Goal: Entertainment & Leisure: Consume media (video, audio)

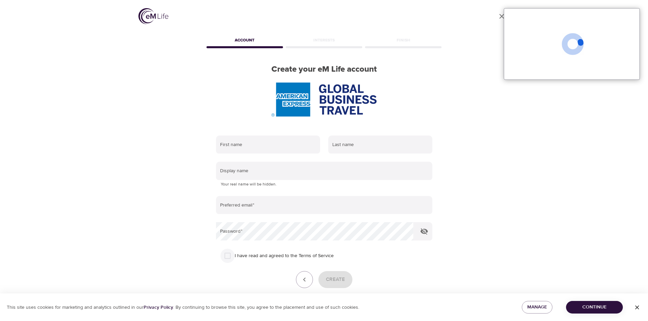
click at [227, 257] on input "I have read and agreed to the Terms of Service" at bounding box center [227, 256] width 14 height 14
checkbox input "true"
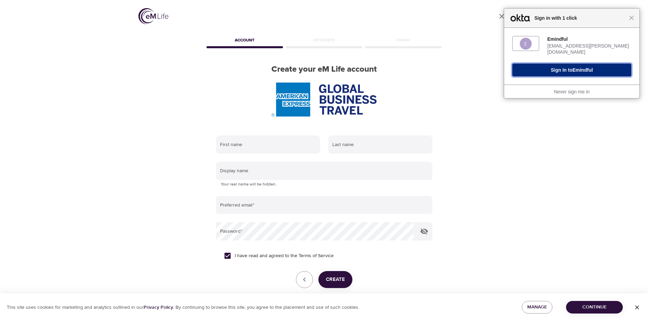
click at [556, 64] on button "Sign In to Emindful" at bounding box center [571, 70] width 119 height 13
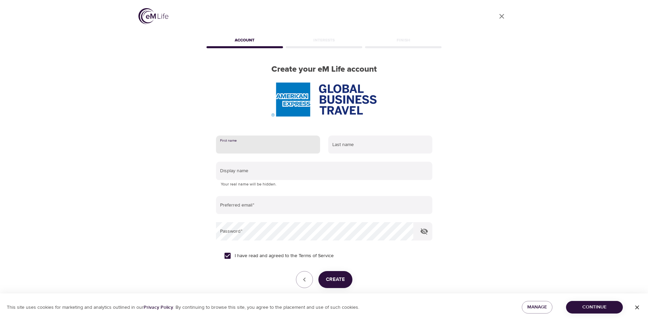
click at [243, 149] on input "text" at bounding box center [268, 145] width 104 height 18
type input "Zoe"
type input "Buddle"
type input "[EMAIL_ADDRESS][PERSON_NAME][DOMAIN_NAME]"
click at [584, 307] on span "Continue" at bounding box center [594, 307] width 46 height 9
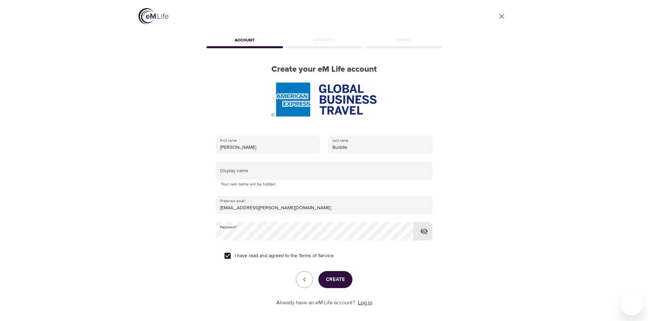
click at [365, 304] on link "Log in" at bounding box center [365, 303] width 14 height 7
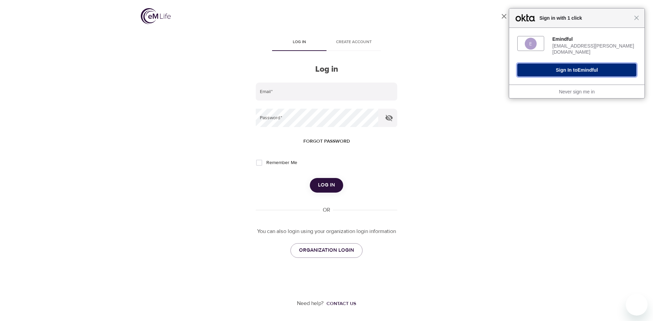
click at [567, 67] on button "Sign In to Emindful" at bounding box center [576, 70] width 119 height 13
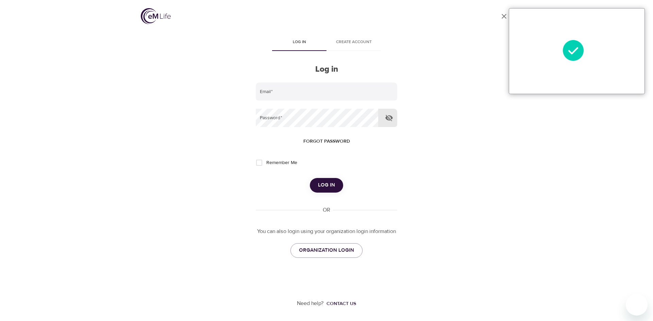
type input "[EMAIL_ADDRESS][PERSON_NAME][DOMAIN_NAME]"
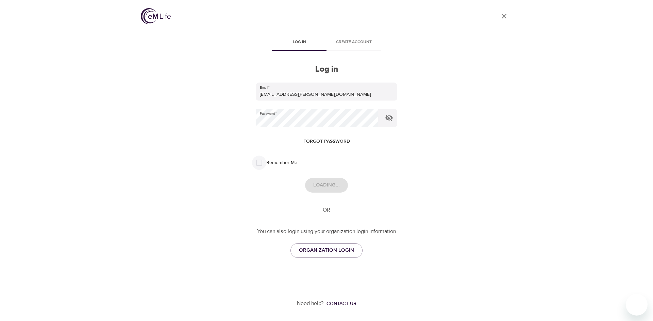
click at [262, 164] on input "Remember Me" at bounding box center [259, 163] width 14 height 14
checkbox input "true"
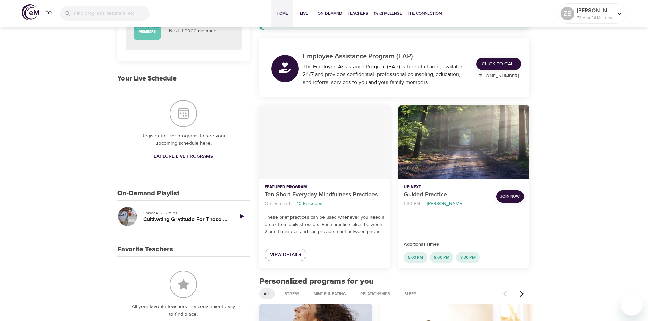
scroll to position [136, 0]
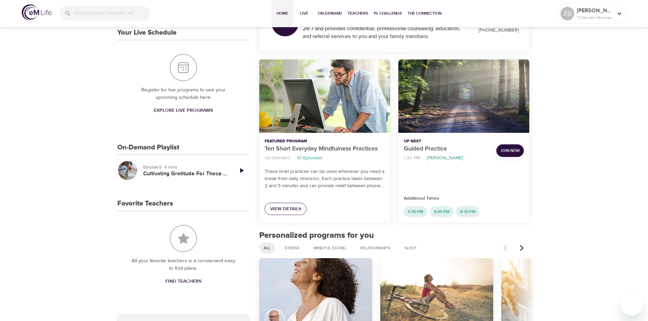
click at [280, 213] on span "View Details" at bounding box center [285, 209] width 31 height 9
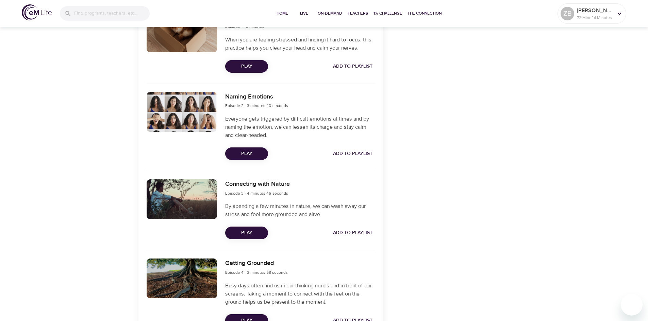
scroll to position [306, 0]
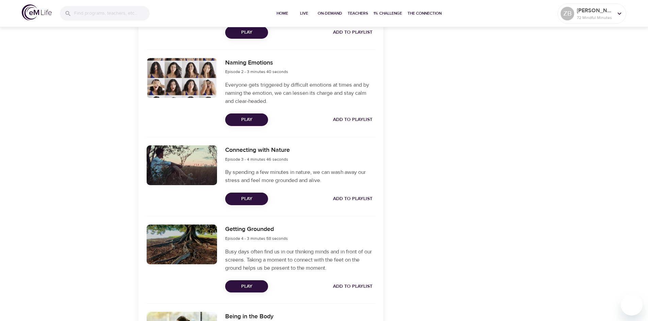
click at [244, 199] on span "Play" at bounding box center [247, 199] width 32 height 9
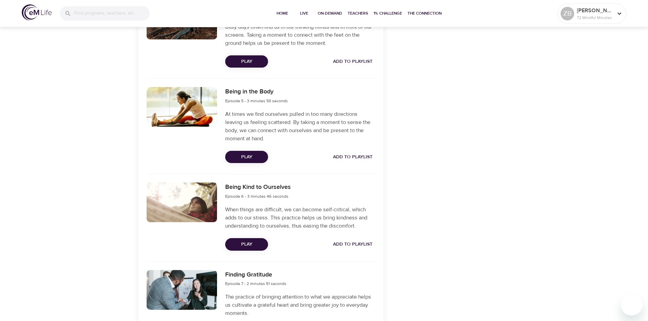
scroll to position [544, 0]
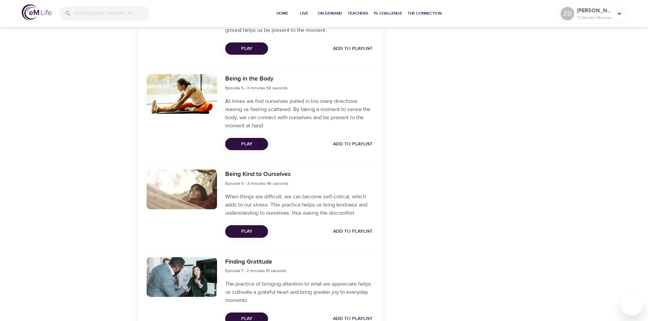
click at [243, 234] on span "Play" at bounding box center [247, 232] width 32 height 9
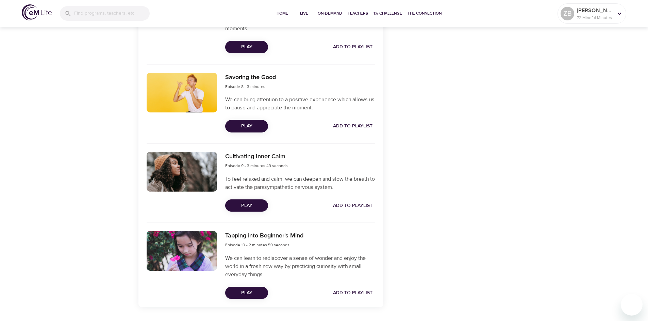
scroll to position [836, 0]
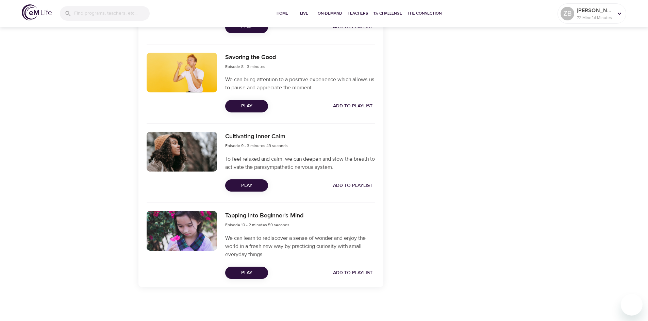
click at [243, 188] on span "Play" at bounding box center [247, 186] width 32 height 9
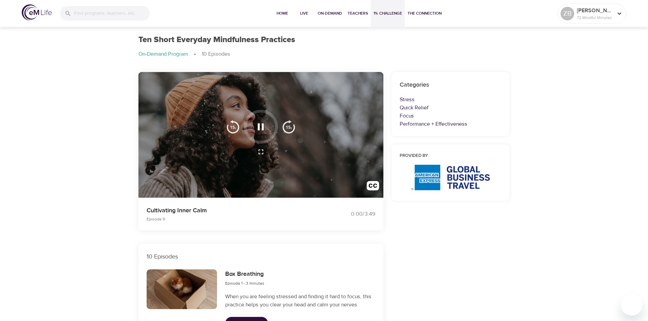
scroll to position [0, 0]
